Goal: Check status

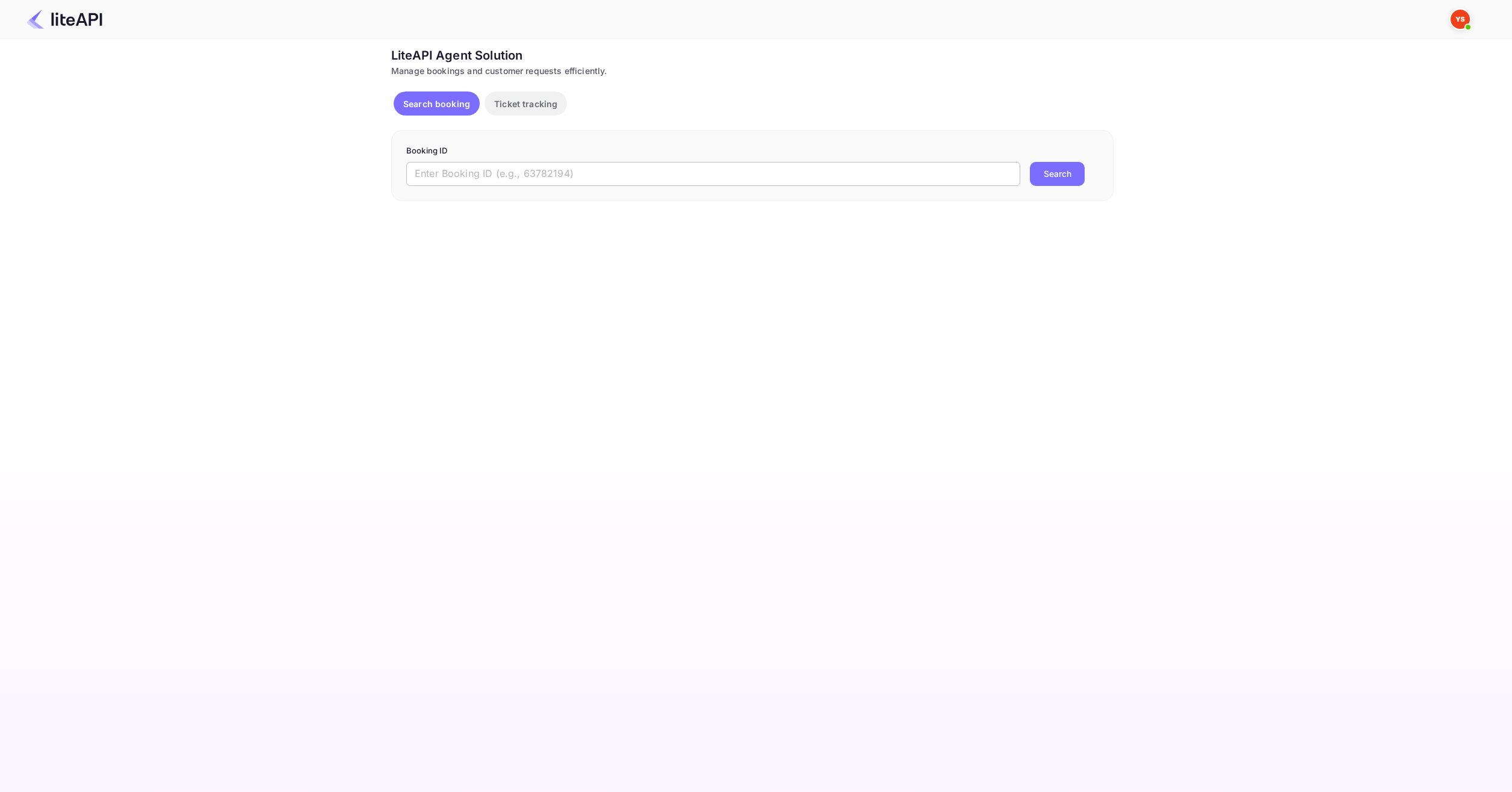
click at [608, 179] on input "text" at bounding box center [714, 174] width 614 height 24
paste input "9005347"
type input "9005347"
click at [1067, 153] on p "Booking ID" at bounding box center [753, 151] width 692 height 12
click at [1065, 164] on button "Search" at bounding box center [1056, 174] width 54 height 24
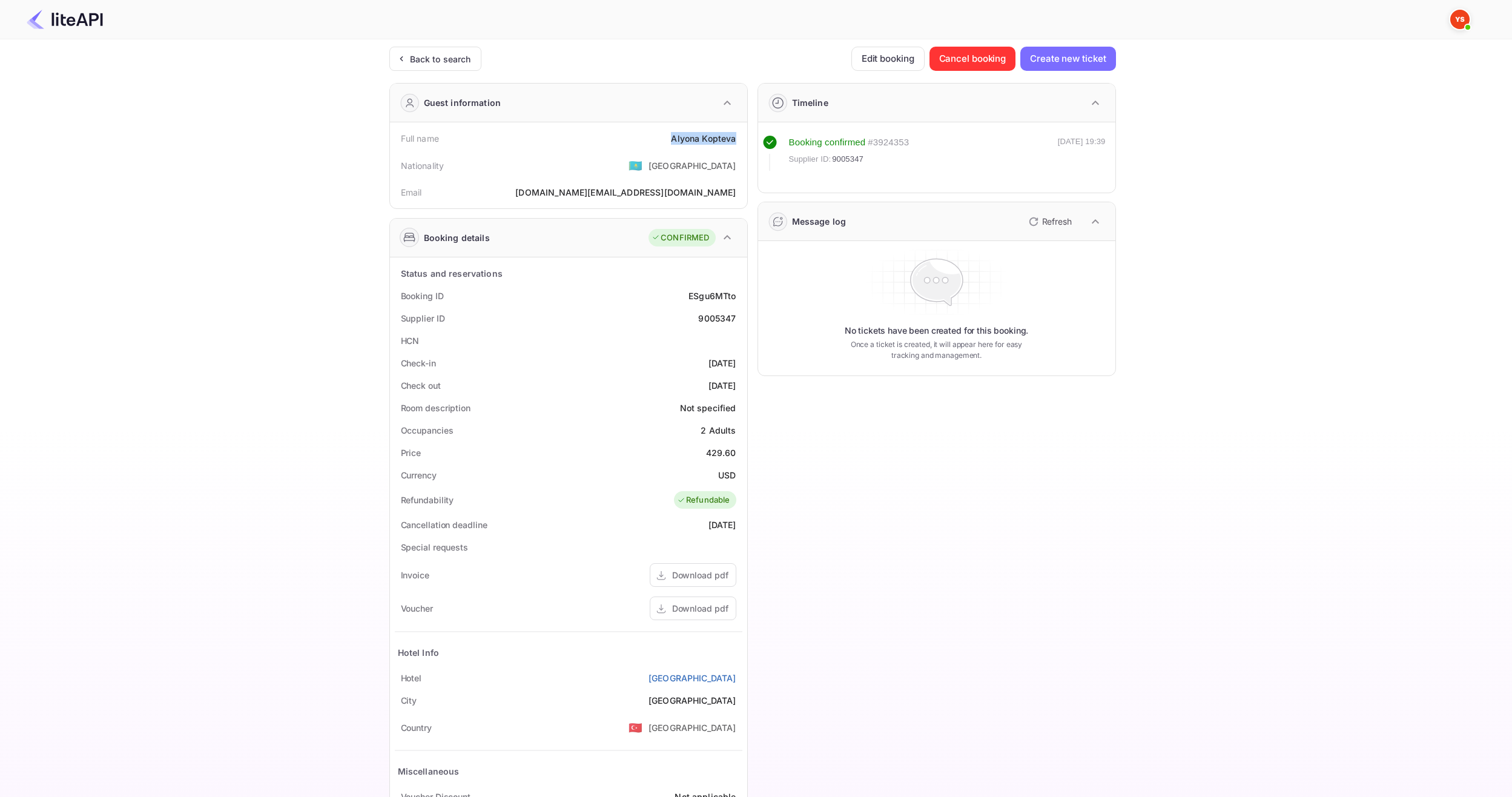
drag, startPoint x: 667, startPoint y: 139, endPoint x: 735, endPoint y: 141, distance: 68.0
click at [735, 141] on div "Full name [PERSON_NAME]" at bounding box center [568, 138] width 347 height 23
copy div "[PERSON_NAME]"
drag, startPoint x: 706, startPoint y: 457, endPoint x: 742, endPoint y: 455, distance: 36.1
click at [742, 455] on div "Price 429.60" at bounding box center [568, 452] width 347 height 23
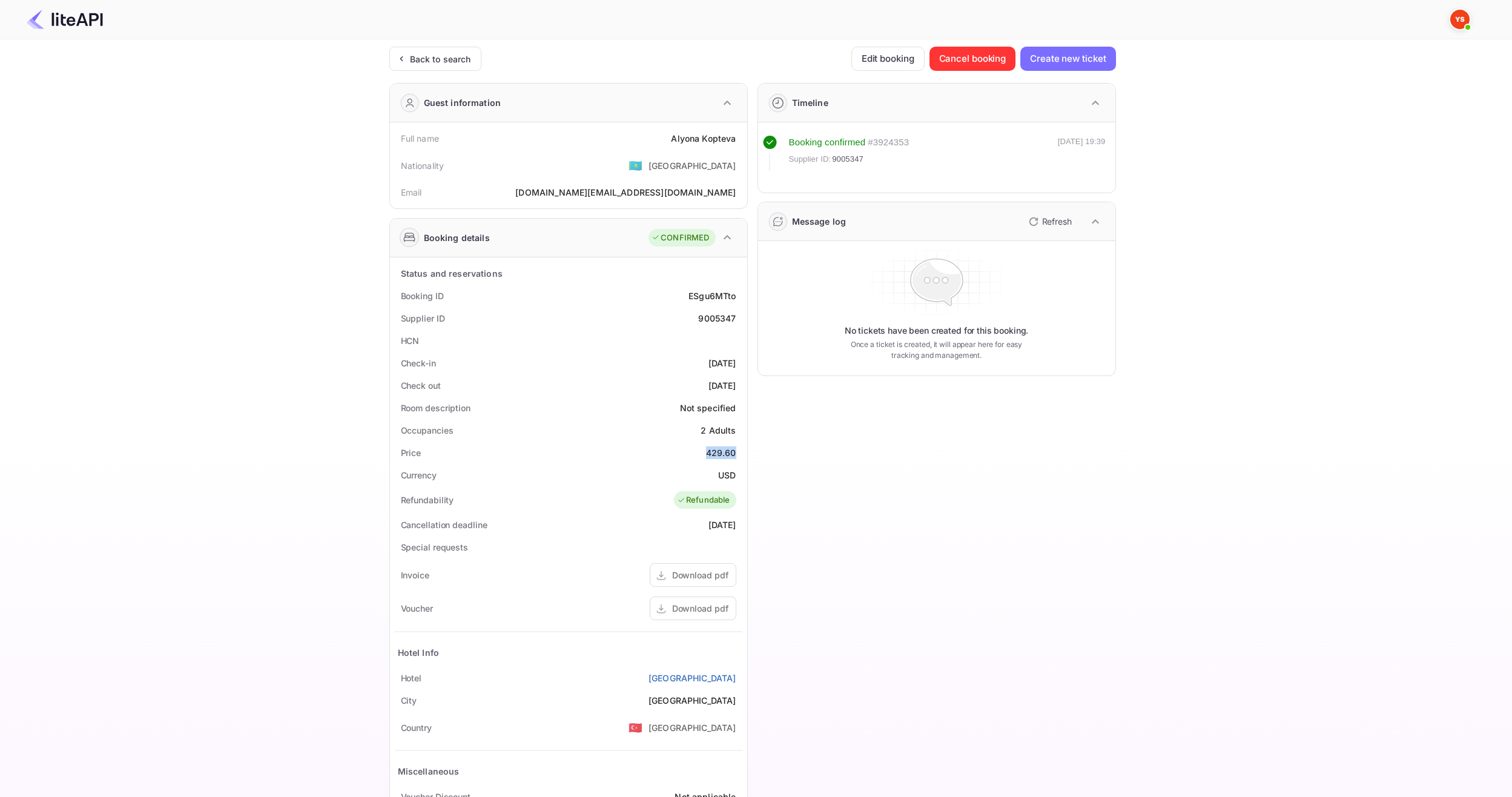
copy div "429.60"
